Goal: Information Seeking & Learning: Learn about a topic

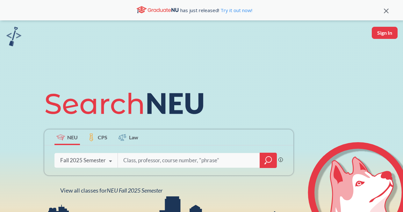
click at [133, 186] on div "NEU CPS Law Phrase search guarantees the exact search appears in the results. E…" at bounding box center [168, 140] width 257 height 108
click at [136, 186] on div "NEU CPS Law Phrase search guarantees the exact search appears in the results. E…" at bounding box center [168, 140] width 257 height 108
click at [142, 197] on div "NEU CPS Law Phrase search guarantees the exact search appears in the results. E…" at bounding box center [201, 139] width 403 height 239
click at [142, 194] on span "NEU Fall 2025 Semester" at bounding box center [135, 190] width 56 height 7
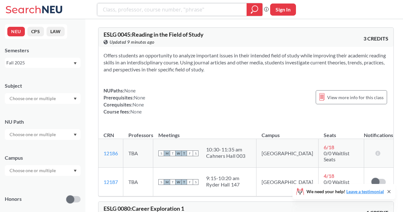
click at [177, 12] on input "search" at bounding box center [172, 9] width 140 height 11
type input "robot"
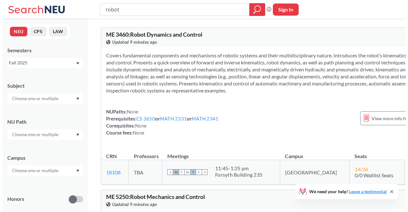
scroll to position [161, 0]
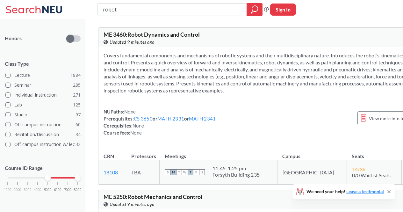
drag, startPoint x: 21, startPoint y: 176, endPoint x: 52, endPoint y: 178, distance: 31.0
click at [52, 178] on div "1000 2000 3000 4000 5000 6000 7000 8000" at bounding box center [43, 178] width 70 height 4
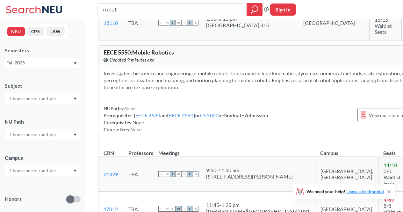
scroll to position [238, 0]
click at [389, 190] on icon at bounding box center [389, 191] width 5 height 5
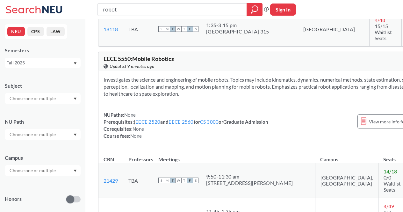
scroll to position [232, 0]
drag, startPoint x: 242, startPoint y: 198, endPoint x: 247, endPoint y: 165, distance: 33.2
click at [247, 165] on tbody "21429 View this section on Banner. TBA S M T W T F S 9:50 - 11:30 am [STREET_AD…" at bounding box center [266, 215] width 337 height 104
click at [247, 208] on div "11:45 - 1:25 pm" at bounding box center [258, 211] width 104 height 6
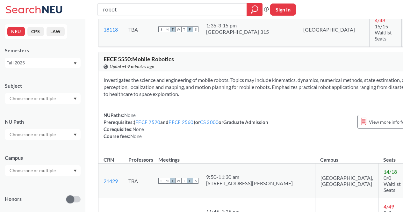
click at [247, 208] on div "11:45 - 1:25 pm" at bounding box center [258, 211] width 104 height 6
drag, startPoint x: 247, startPoint y: 165, endPoint x: 250, endPoint y: 192, distance: 26.4
click at [250, 192] on tbody "21429 View this section on Banner. TBA S M T W T F S 9:50 - 11:30 am [STREET_AD…" at bounding box center [266, 215] width 337 height 104
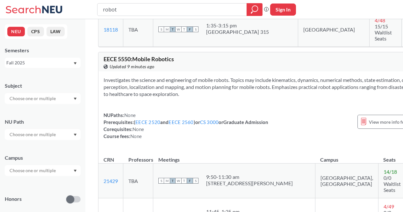
drag, startPoint x: 250, startPoint y: 192, endPoint x: 246, endPoint y: 200, distance: 10.1
drag, startPoint x: 246, startPoint y: 200, endPoint x: 241, endPoint y: 164, distance: 36.6
click at [241, 164] on tbody "21429 View this section on Banner. TBA S M T W T F S 9:50 - 11:30 am [STREET_AD…" at bounding box center [266, 215] width 337 height 104
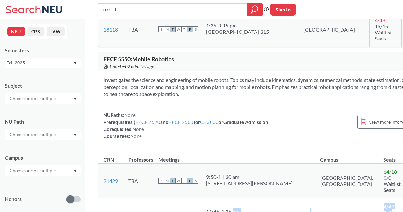
click at [241, 208] on div "11:45 - 1:25 pm" at bounding box center [258, 211] width 104 height 6
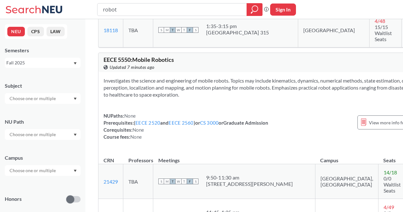
click at [248, 77] on section "Investigates the science and engineering of mobile robots. Topics may include k…" at bounding box center [267, 87] width 327 height 21
drag, startPoint x: 248, startPoint y: 50, endPoint x: 293, endPoint y: 64, distance: 47.9
click at [293, 77] on section "Investigates the science and engineering of mobile robots. Topics may include k…" at bounding box center [267, 87] width 327 height 21
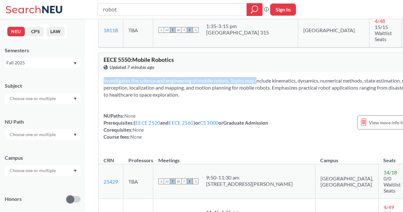
click at [264, 77] on section "Investigates the science and engineering of mobile robots. Topics may include k…" at bounding box center [267, 87] width 327 height 21
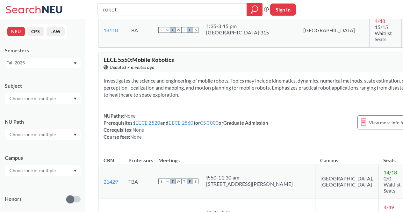
drag, startPoint x: 264, startPoint y: 62, endPoint x: 255, endPoint y: 52, distance: 13.3
click at [255, 77] on section "Investigates the science and engineering of mobile robots. Topics may include k…" at bounding box center [267, 87] width 327 height 21
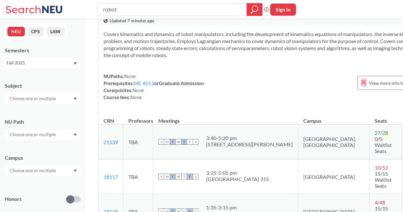
scroll to position [0, 0]
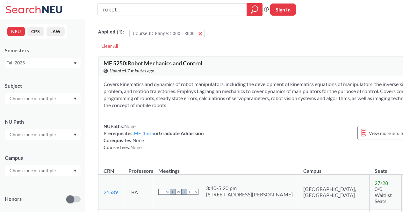
click at [245, 89] on section "Covers kinematics and dynamics of robot manipulators, including the development…" at bounding box center [267, 95] width 327 height 28
click at [244, 102] on section "Covers kinematics and dynamics of robot manipulators, including the development…" at bounding box center [267, 95] width 327 height 28
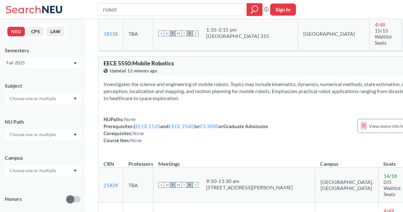
scroll to position [232, 0]
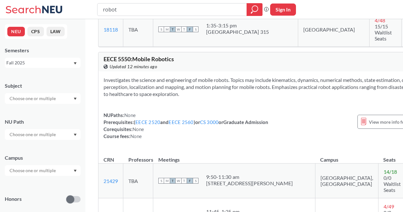
drag, startPoint x: 218, startPoint y: 191, endPoint x: 243, endPoint y: 198, distance: 26.1
drag, startPoint x: 243, startPoint y: 198, endPoint x: 210, endPoint y: 187, distance: 34.7
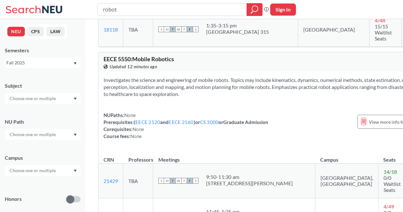
drag, startPoint x: 210, startPoint y: 187, endPoint x: 244, endPoint y: 198, distance: 35.4
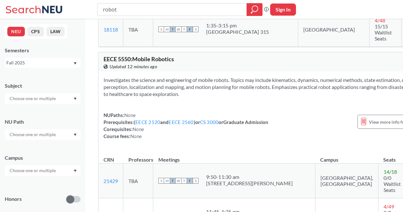
drag, startPoint x: 244, startPoint y: 198, endPoint x: 215, endPoint y: 190, distance: 29.9
drag, startPoint x: 215, startPoint y: 190, endPoint x: 247, endPoint y: 206, distance: 35.5
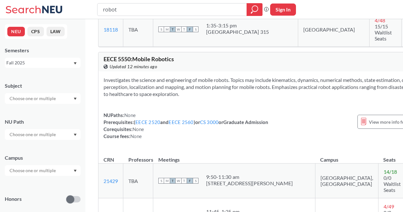
drag, startPoint x: 247, startPoint y: 206, endPoint x: 213, endPoint y: 188, distance: 38.5
drag, startPoint x: 213, startPoint y: 188, endPoint x: 252, endPoint y: 198, distance: 40.8
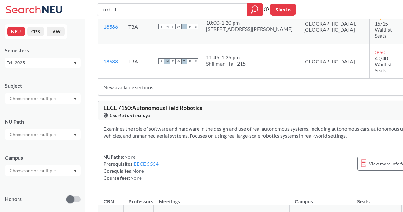
scroll to position [794, 0]
click at [247, 125] on section "Examines the role of software and hardware in the design and use of real autono…" at bounding box center [267, 132] width 327 height 14
drag, startPoint x: 247, startPoint y: 54, endPoint x: 241, endPoint y: 62, distance: 9.5
click at [241, 125] on section "Examines the role of software and hardware in the design and use of real autono…" at bounding box center [267, 132] width 327 height 14
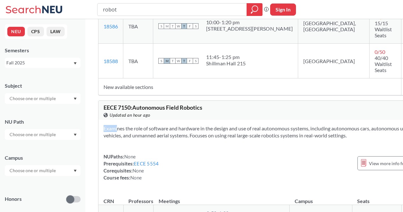
click at [241, 125] on section "Examines the role of software and hardware in the design and use of real autono…" at bounding box center [267, 132] width 327 height 14
click at [149, 161] on link "EECE 5554" at bounding box center [146, 164] width 25 height 6
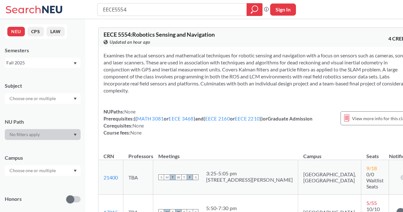
type input "robot"
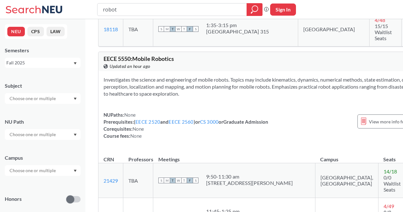
scroll to position [233, 0]
